Goal: Task Accomplishment & Management: Use online tool/utility

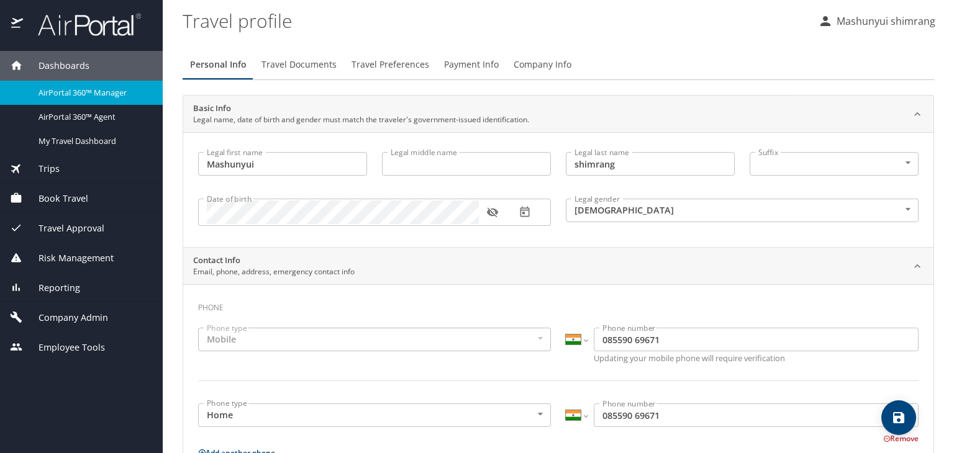
select select "IN"
select select "US"
click at [113, 25] on img at bounding box center [82, 24] width 117 height 24
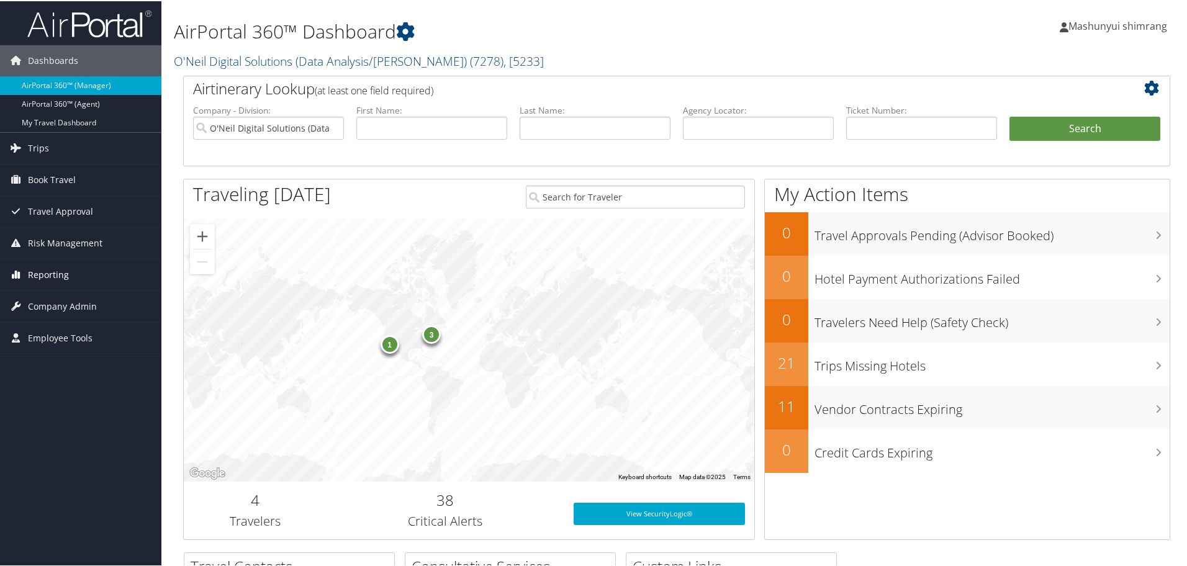
click at [53, 266] on span "Reporting" at bounding box center [48, 273] width 41 height 31
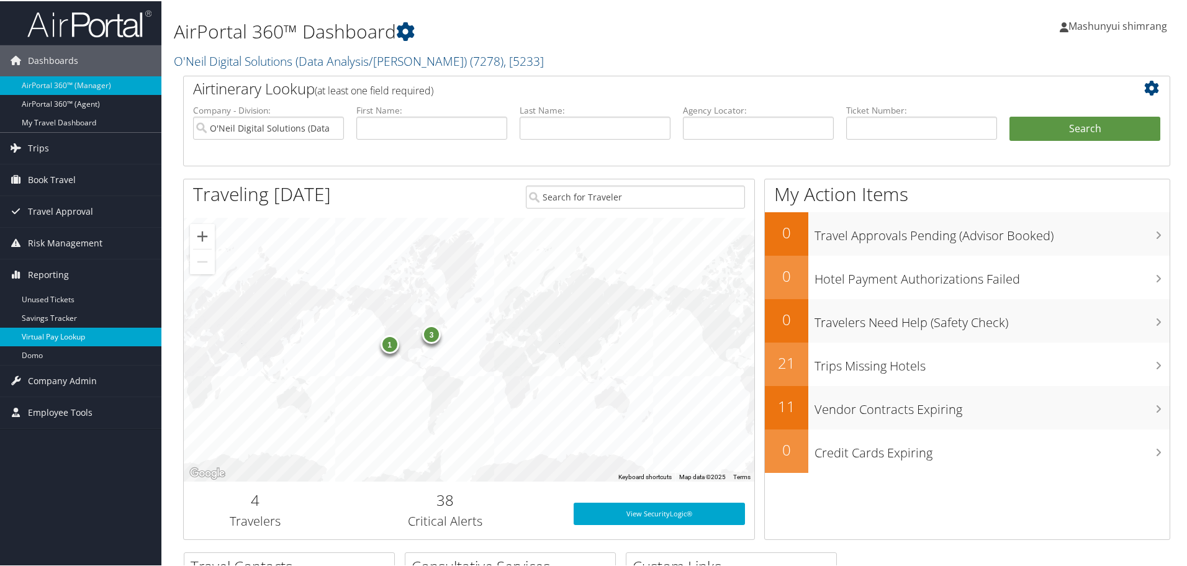
click at [45, 334] on link "Virtual Pay Lookup" at bounding box center [80, 336] width 161 height 19
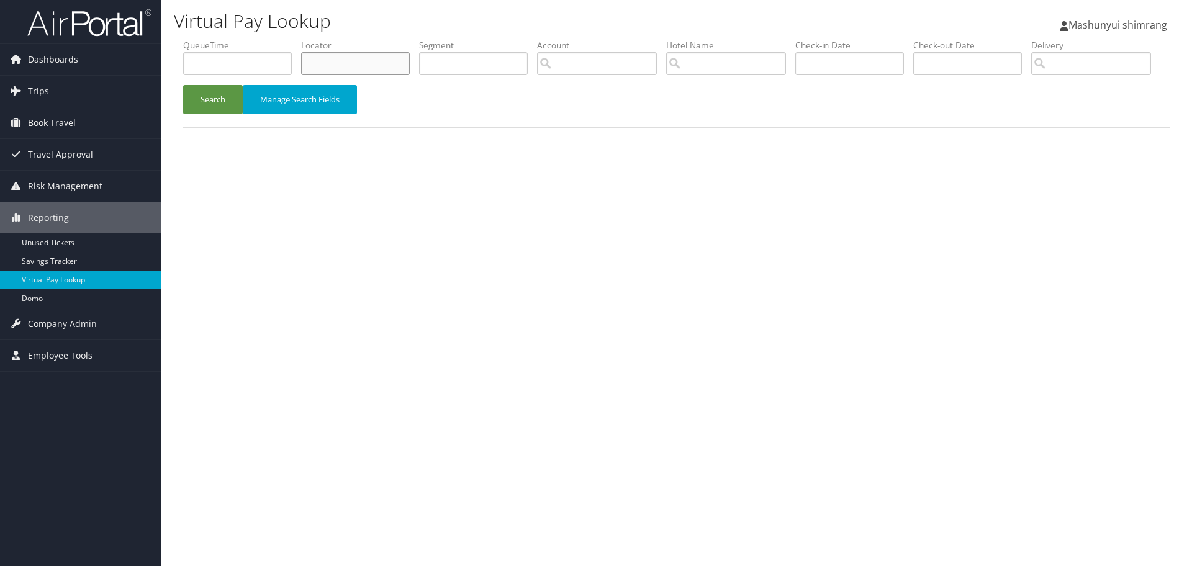
click at [381, 63] on input "text" at bounding box center [355, 63] width 109 height 23
paste input "DLN1HM"
type input "DLN1HM"
click at [234, 114] on button "Search" at bounding box center [213, 99] width 60 height 29
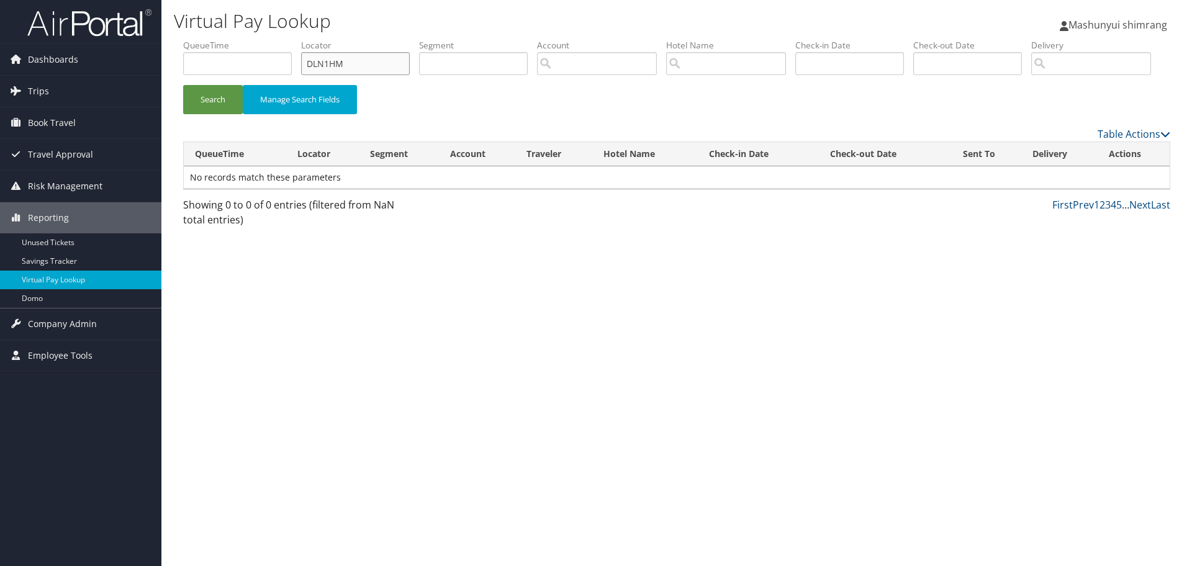
drag, startPoint x: 383, startPoint y: 70, endPoint x: 297, endPoint y: 68, distance: 85.7
click at [297, 39] on ul "QueueTime Locator DLN1HM Segment Account Traveler Hotel Name Check-in Date Chec…" at bounding box center [676, 39] width 987 height 0
click at [219, 114] on button "Search" at bounding box center [213, 99] width 60 height 29
drag, startPoint x: 342, startPoint y: 61, endPoint x: 303, endPoint y: 61, distance: 38.5
click at [303, 61] on input "DLN1HM" at bounding box center [355, 63] width 109 height 23
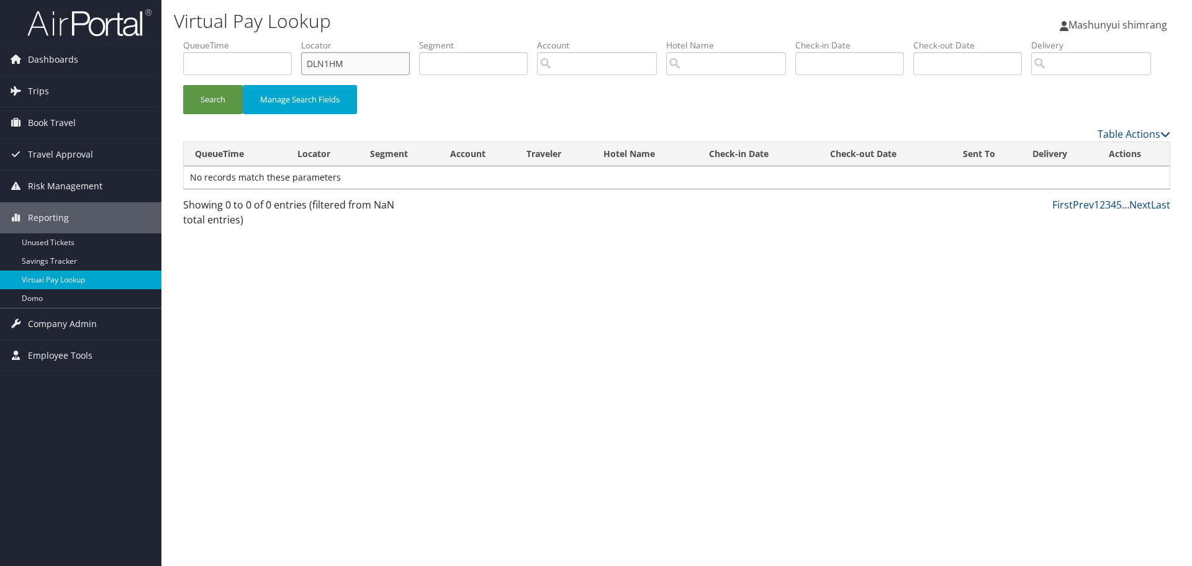
paste input "[EMAIL_ADDRESS][DOMAIN_NAME]"
type input "DLN1HM"
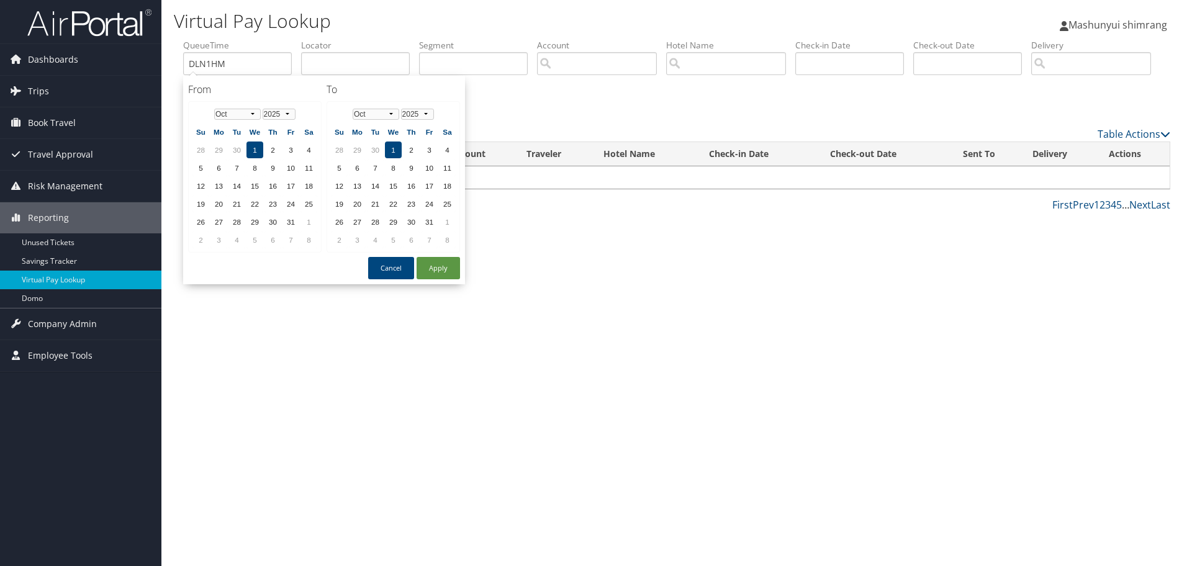
click at [533, 116] on div "Search Manage Search Fields" at bounding box center [677, 82] width 1006 height 87
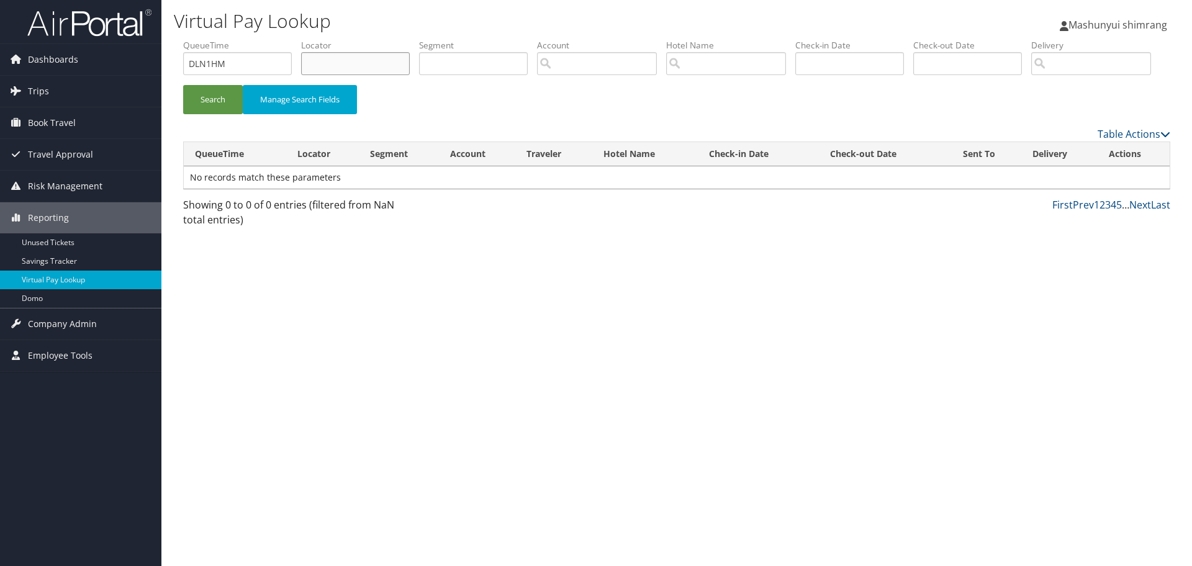
click at [350, 63] on input "text" at bounding box center [355, 63] width 109 height 23
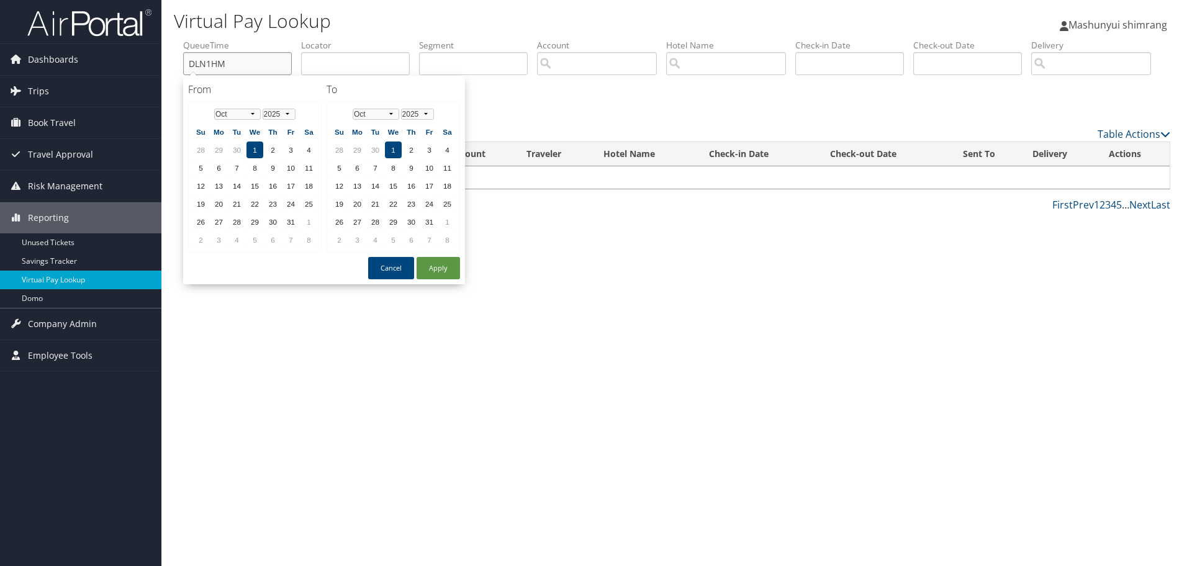
click at [269, 55] on input "DLN1HM" at bounding box center [237, 63] width 109 height 23
type input "D"
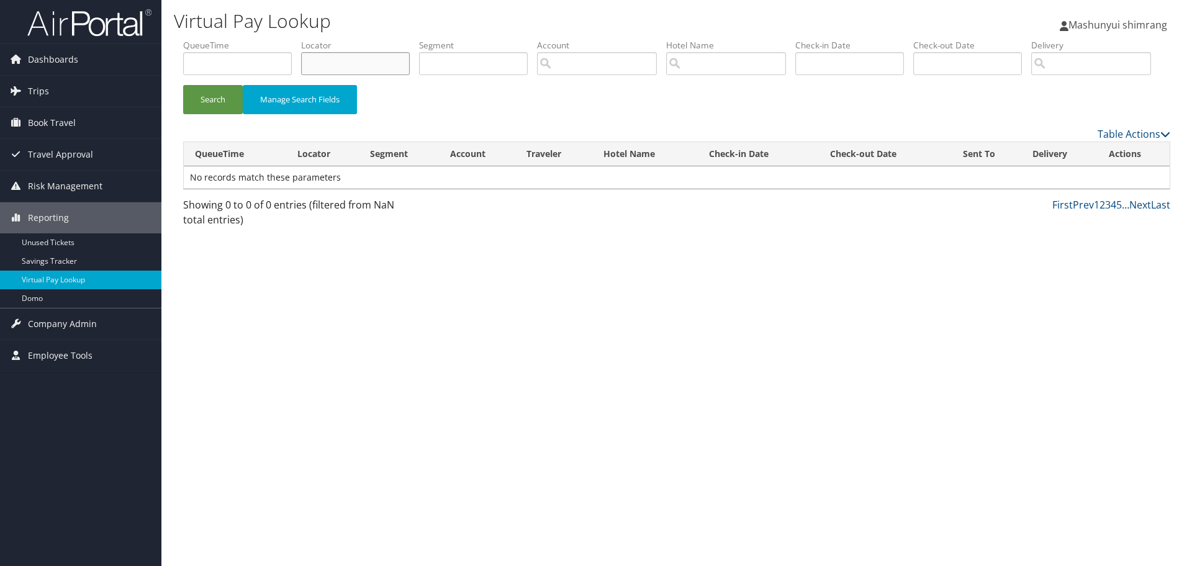
click at [370, 53] on input "text" at bounding box center [355, 63] width 109 height 23
paste input "DLN1HM"
type input "DLN1HM"
click at [217, 114] on button "Search" at bounding box center [213, 99] width 60 height 29
click at [361, 65] on input "DLN1HM" at bounding box center [355, 63] width 109 height 23
